Goal: Information Seeking & Learning: Check status

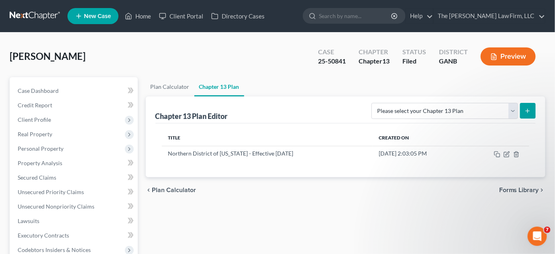
click at [359, 18] on input "search" at bounding box center [356, 15] width 74 height 15
type input "[PERSON_NAME]"
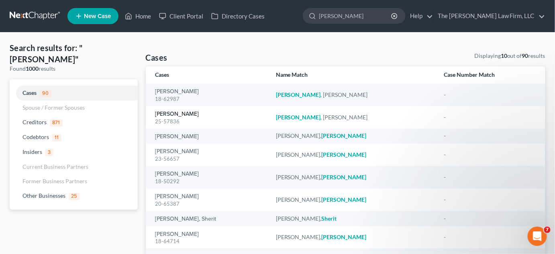
click at [176, 113] on link "[PERSON_NAME]" at bounding box center [177, 114] width 44 height 6
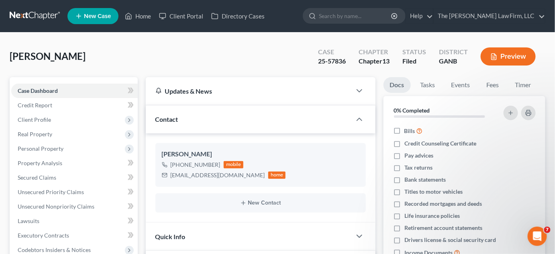
scroll to position [243, 0]
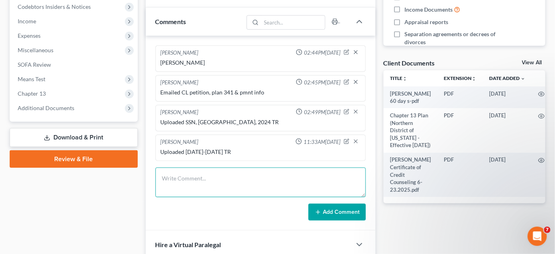
click at [215, 170] on textarea at bounding box center [260, 183] width 211 height 30
type textarea "Uploaded PennyMAc statement"
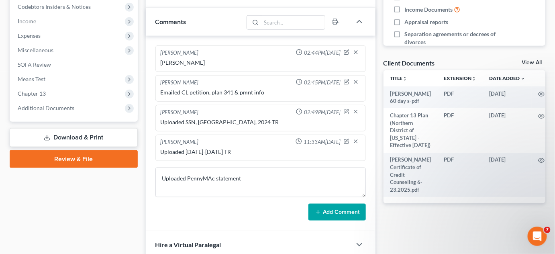
click at [333, 212] on button "Add Comment" at bounding box center [337, 212] width 57 height 17
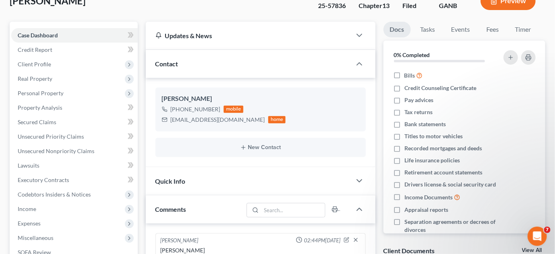
scroll to position [0, 0]
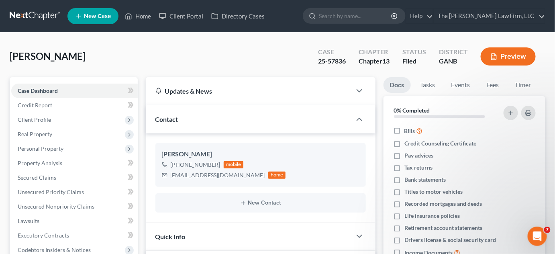
click at [359, 18] on input "search" at bounding box center [356, 15] width 74 height 15
type input "[PERSON_NAME]"
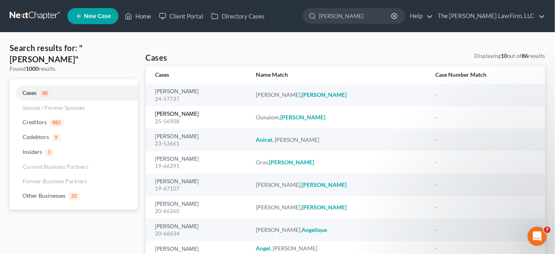
click at [169, 111] on link "[PERSON_NAME]" at bounding box center [177, 114] width 44 height 6
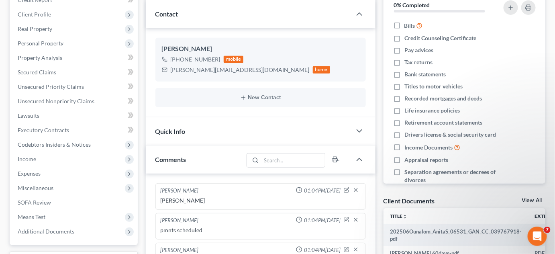
scroll to position [51, 0]
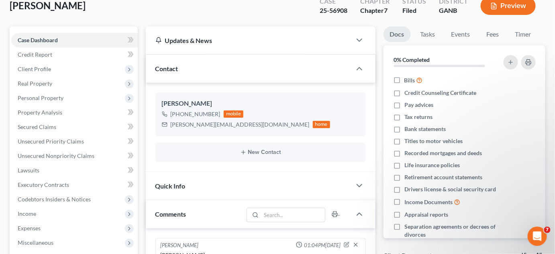
click at [39, 69] on span "Client Profile" at bounding box center [34, 68] width 33 height 7
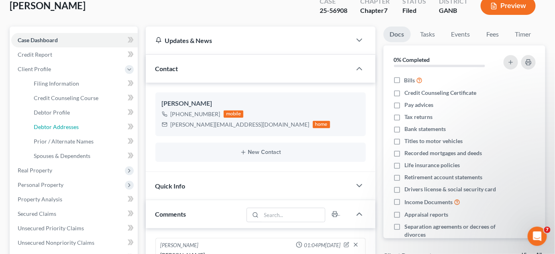
click at [56, 127] on span "Debtor Addresses" at bounding box center [56, 126] width 45 height 7
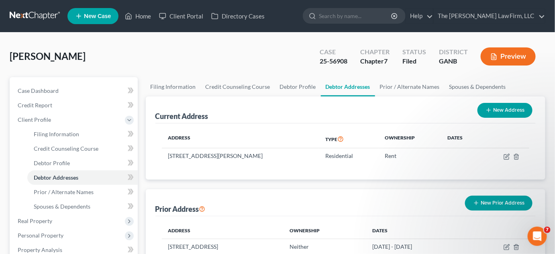
click at [122, 53] on div "Ounalom, [PERSON_NAME] Upgraded Case 25-56908 Chapter Chapter 7 Status Filed Di…" at bounding box center [278, 59] width 536 height 35
click at [367, 15] on input "search" at bounding box center [356, 15] width 74 height 15
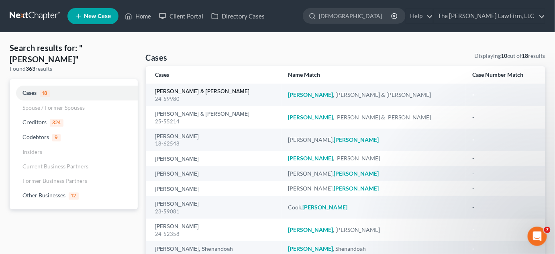
click at [178, 93] on link "[PERSON_NAME] & [PERSON_NAME]" at bounding box center [202, 92] width 94 height 6
click at [168, 114] on link "[PERSON_NAME] & [PERSON_NAME]" at bounding box center [202, 114] width 94 height 6
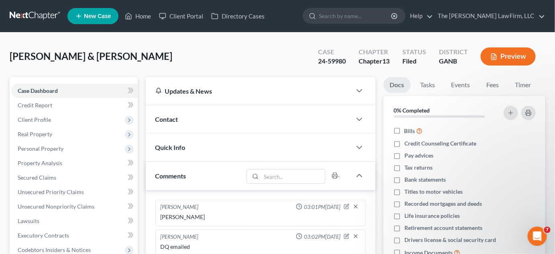
scroll to position [163, 0]
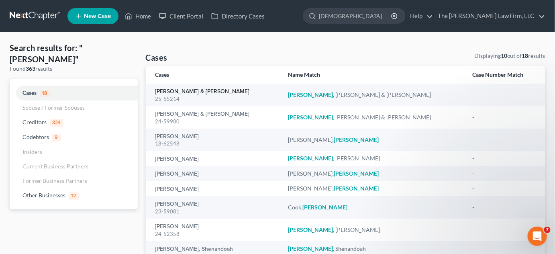
click at [168, 93] on link "[PERSON_NAME] & [PERSON_NAME]" at bounding box center [202, 92] width 94 height 6
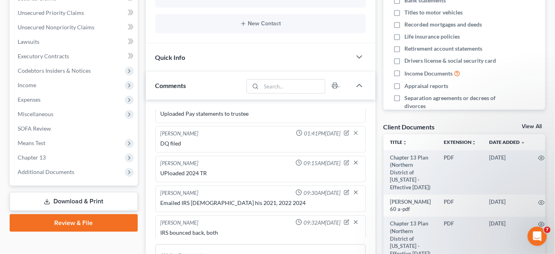
scroll to position [182, 0]
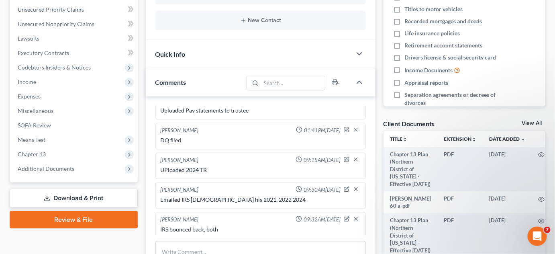
click at [57, 171] on span "Additional Documents" at bounding box center [46, 168] width 57 height 7
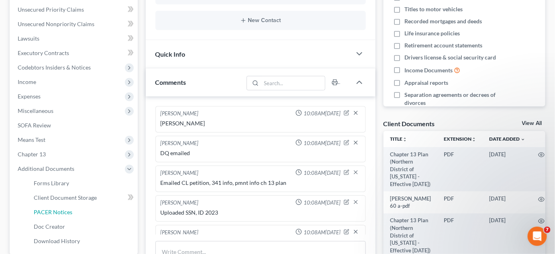
scroll to position [0, 0]
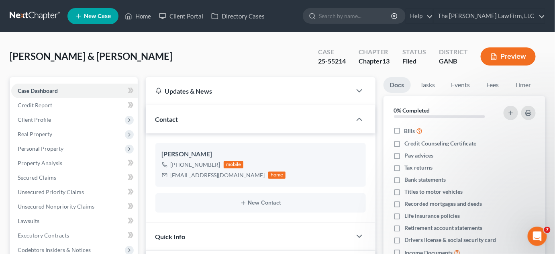
click at [365, 20] on input "search" at bounding box center [356, 15] width 74 height 15
type input "foinke"
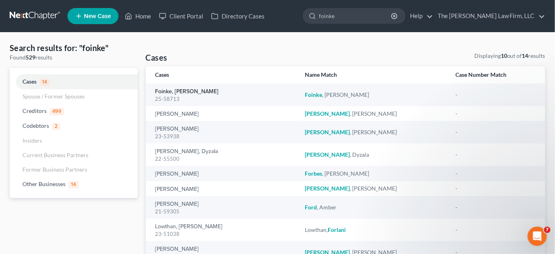
click at [166, 94] on link "Foinke, [PERSON_NAME]" at bounding box center [186, 92] width 63 height 6
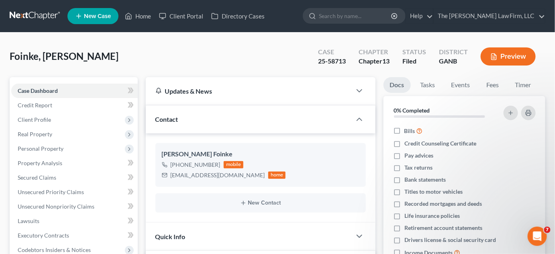
scroll to position [182, 0]
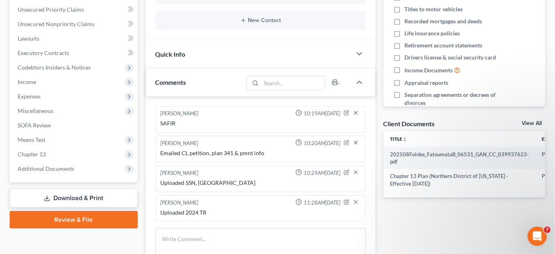
click at [54, 161] on li "Additional Documents Forms Library Client Document Storage PACER Notices Doc Fo…" at bounding box center [74, 168] width 127 height 14
click at [54, 168] on span "Additional Documents" at bounding box center [46, 168] width 57 height 7
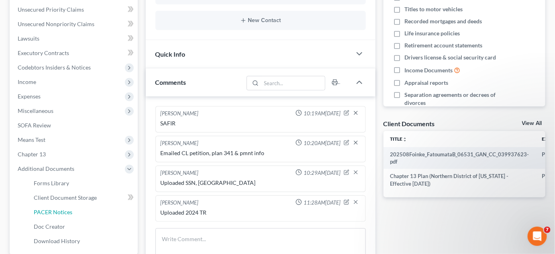
click at [67, 210] on span "PACER Notices" at bounding box center [53, 212] width 39 height 7
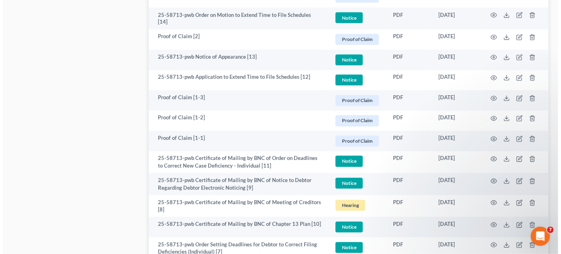
scroll to position [608, 0]
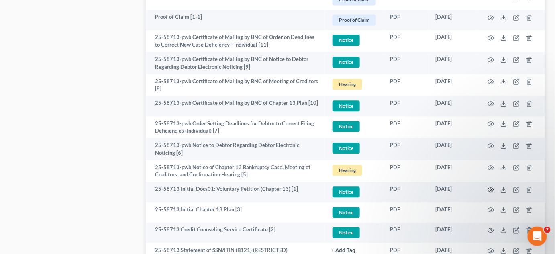
click at [489, 186] on icon "button" at bounding box center [491, 189] width 6 height 6
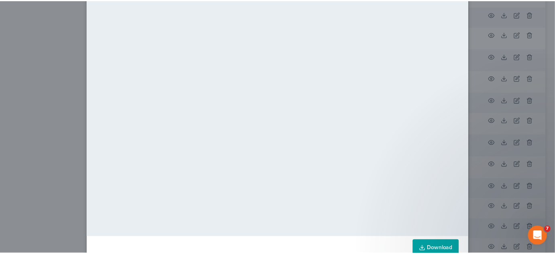
scroll to position [82, 0]
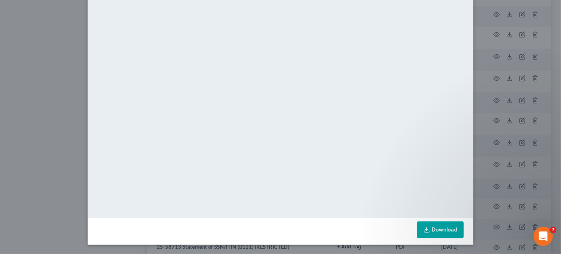
click at [41, 127] on div "Attachment Preview: 25-58713 Initial Docs01: Voluntary Petition (Chapter 13) [1…" at bounding box center [280, 127] width 561 height 254
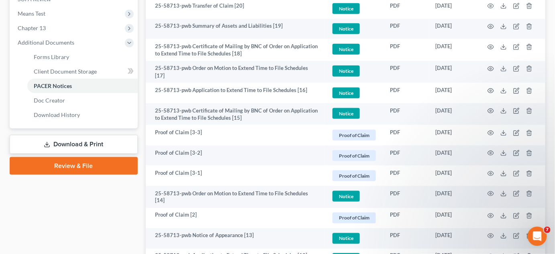
scroll to position [304, 0]
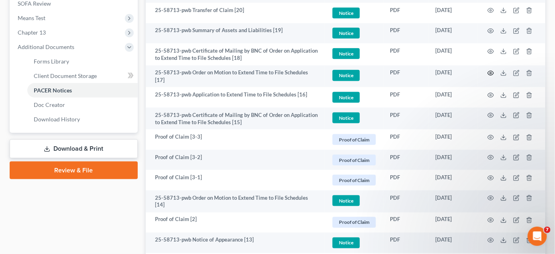
click at [492, 72] on circle "button" at bounding box center [491, 73] width 2 height 2
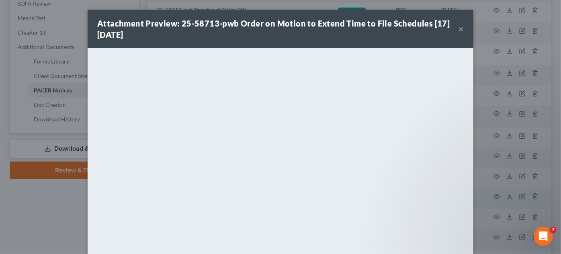
click at [25, 225] on div "Attachment Preview: 25-58713-pwb Order on Motion to Extend Time to File Schedul…" at bounding box center [280, 127] width 561 height 254
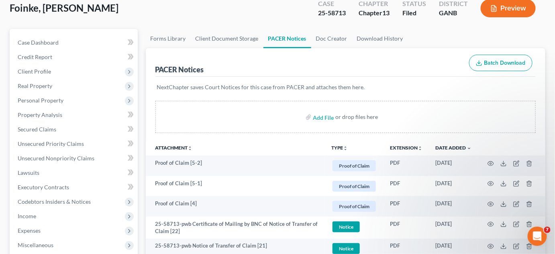
scroll to position [0, 0]
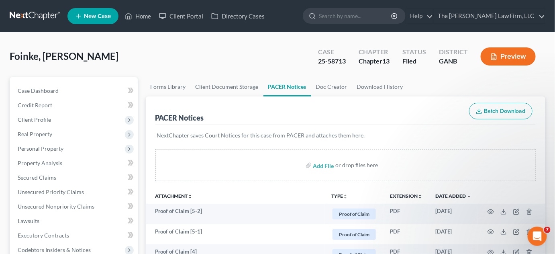
click at [374, 18] on input "search" at bounding box center [356, 15] width 74 height 15
type input "[DEMOGRAPHIC_DATA]"
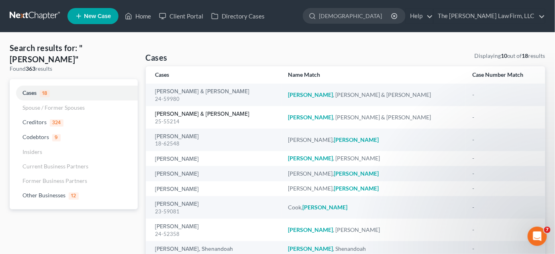
click at [173, 114] on link "[PERSON_NAME] & [PERSON_NAME]" at bounding box center [202, 114] width 94 height 6
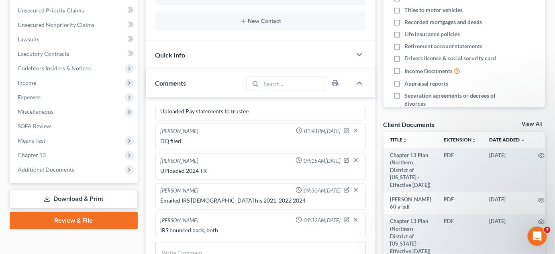
scroll to position [763, 0]
drag, startPoint x: 108, startPoint y: 238, endPoint x: 50, endPoint y: 183, distance: 80.1
click at [108, 238] on div "Case Dashboard Payments Invoices Payments Payments Credit Report Client Profile" at bounding box center [74, 232] width 136 height 674
click at [47, 169] on span "Additional Documents" at bounding box center [46, 168] width 57 height 7
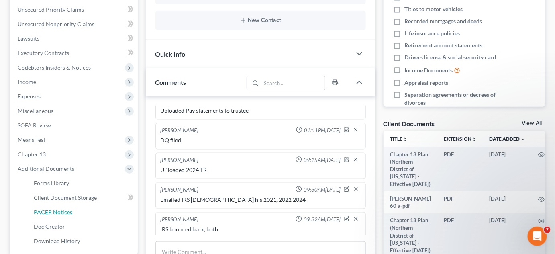
click at [65, 210] on span "PACER Notices" at bounding box center [53, 212] width 39 height 7
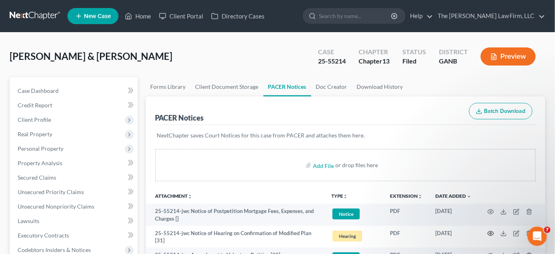
click at [489, 233] on icon "button" at bounding box center [491, 233] width 6 height 6
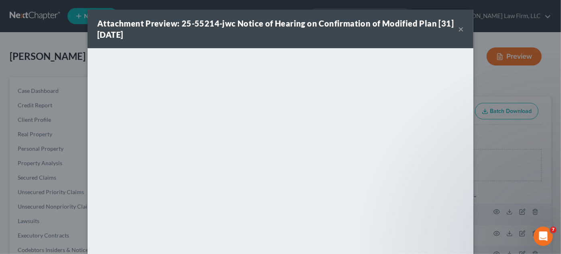
drag, startPoint x: 63, startPoint y: 144, endPoint x: 73, endPoint y: 146, distance: 10.6
click at [63, 144] on div "Attachment Preview: 25-55214-jwc Notice of Hearing on Confirmation of Modified …" at bounding box center [280, 127] width 561 height 254
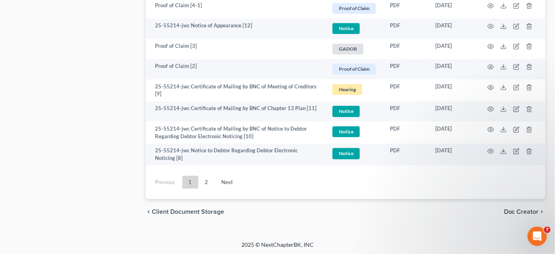
scroll to position [1565, 0]
click at [227, 182] on link "Next" at bounding box center [227, 181] width 25 height 13
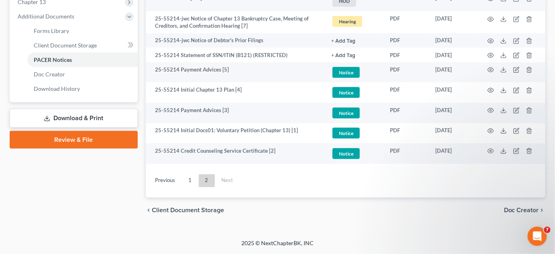
scroll to position [334, 0]
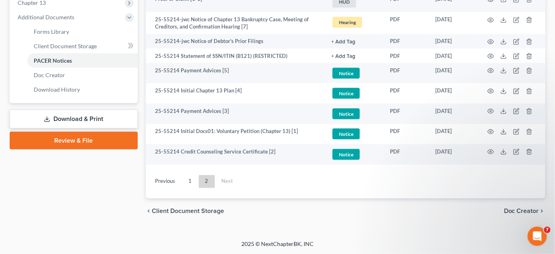
click at [192, 178] on link "1" at bounding box center [190, 181] width 16 height 13
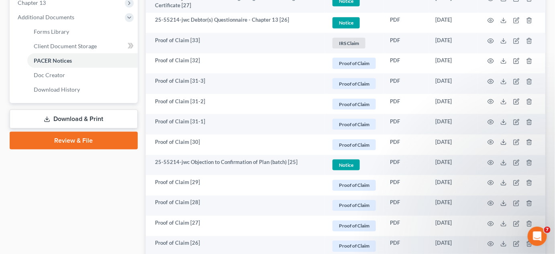
scroll to position [90, 0]
